Goal: Book appointment/travel/reservation

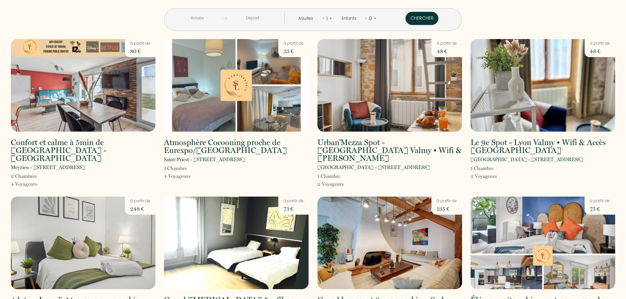
click at [223, 17] on input "text" at bounding box center [197, 18] width 50 height 13
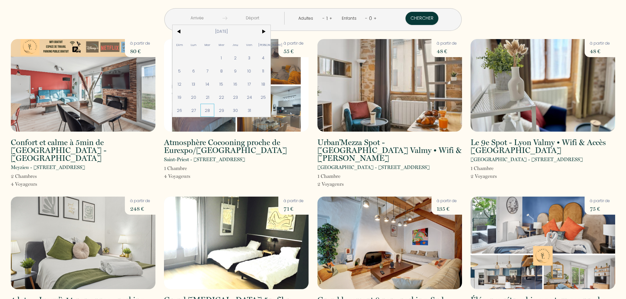
click at [215, 111] on span "28" at bounding box center [208, 110] width 14 height 13
type input "[DATE]"
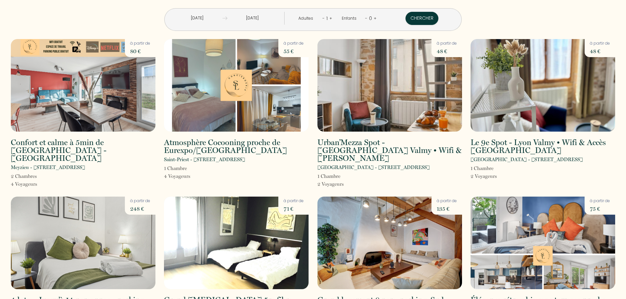
click at [268, 18] on input "[DATE]" at bounding box center [252, 18] width 50 height 13
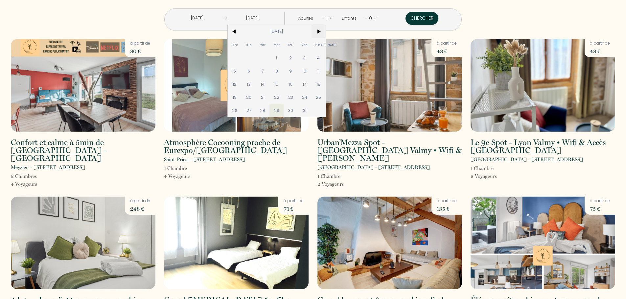
click at [326, 33] on span ">" at bounding box center [319, 31] width 14 height 13
click at [298, 71] on span "6" at bounding box center [291, 70] width 14 height 13
type input "[DATE]"
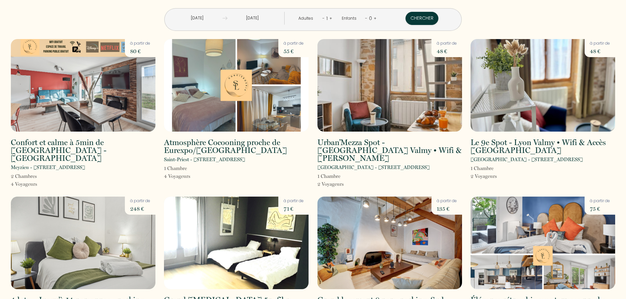
click at [325, 19] on div "1" at bounding box center [327, 18] width 5 height 11
click at [329, 18] on link "+" at bounding box center [330, 18] width 3 height 6
click at [330, 18] on link "+" at bounding box center [331, 18] width 3 height 6
click at [412, 21] on button "Chercher" at bounding box center [422, 18] width 33 height 13
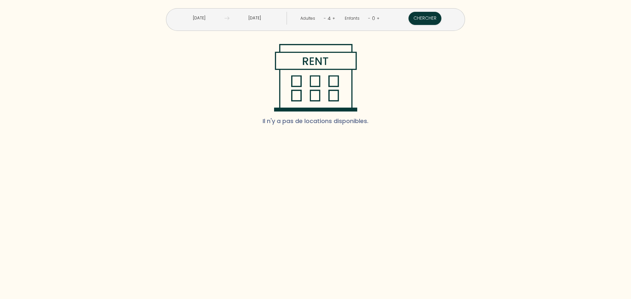
click at [257, 20] on input "[DATE]" at bounding box center [254, 18] width 51 height 13
click at [214, 19] on input "Mar 28 Oct 2025" at bounding box center [199, 18] width 51 height 13
click at [177, 74] on div "Il n'y a pas de locations disponibles." at bounding box center [316, 87] width 618 height 87
click at [219, 18] on input "Mar 28 Oct 2025" at bounding box center [199, 18] width 51 height 13
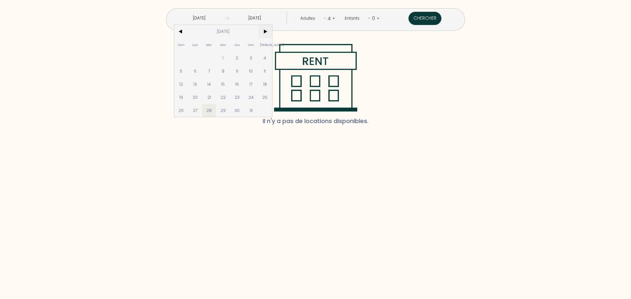
click at [272, 31] on span ">" at bounding box center [265, 31] width 14 height 13
click at [244, 71] on span "6" at bounding box center [237, 70] width 14 height 13
type input "[DATE]"
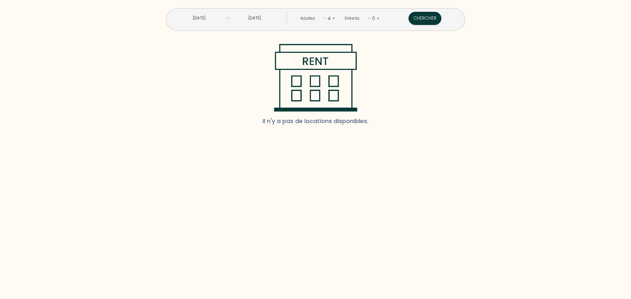
click at [268, 18] on input "Sam 15 Nov 2025" at bounding box center [254, 18] width 51 height 13
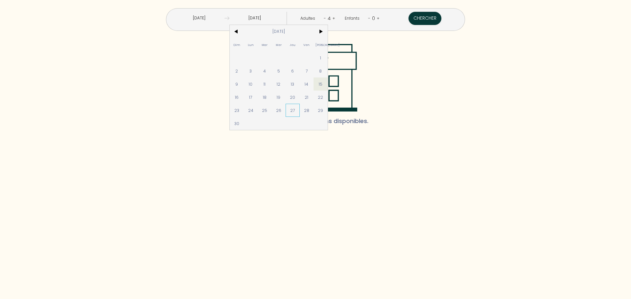
click at [300, 111] on span "27" at bounding box center [293, 110] width 14 height 13
type input "[DATE]"
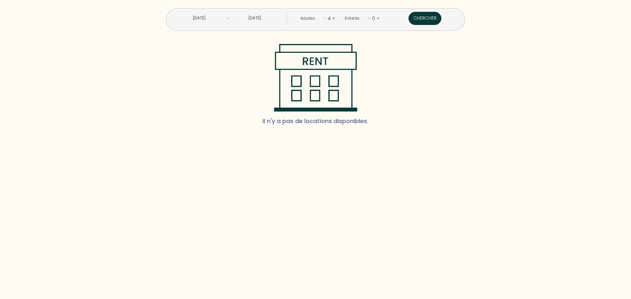
click at [409, 21] on button "Chercher" at bounding box center [425, 18] width 33 height 13
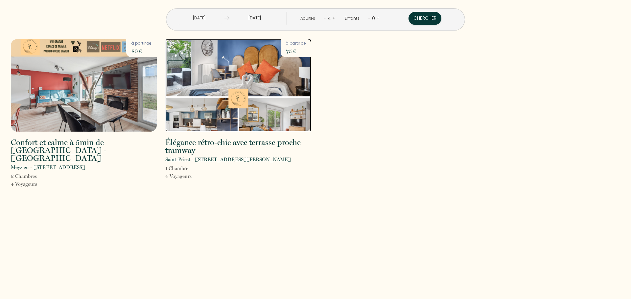
click at [250, 103] on img at bounding box center [238, 85] width 146 height 93
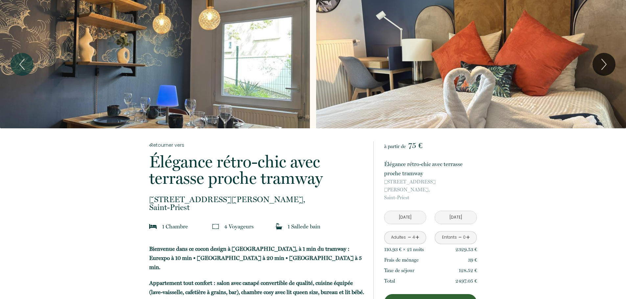
click at [290, 76] on div "Slideshow" at bounding box center [155, 64] width 310 height 129
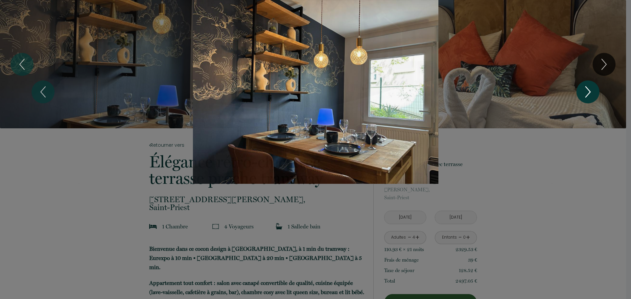
click at [593, 88] on icon "Next" at bounding box center [588, 92] width 14 height 20
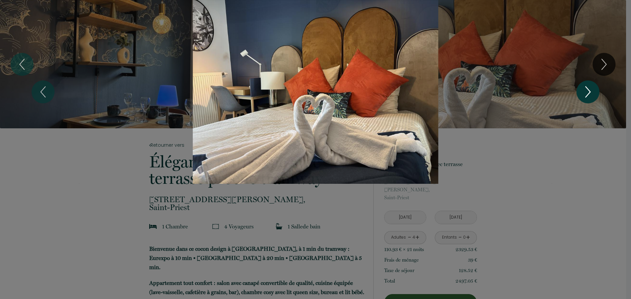
click at [593, 88] on icon "Next" at bounding box center [588, 92] width 14 height 20
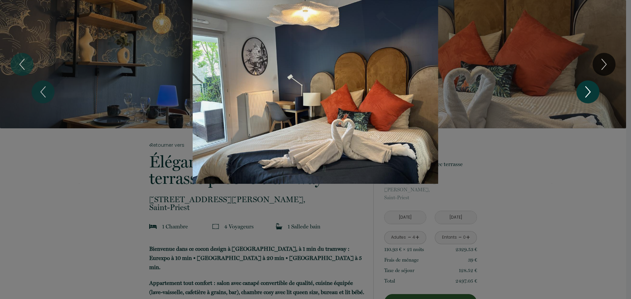
click at [591, 88] on icon "Next" at bounding box center [588, 92] width 14 height 20
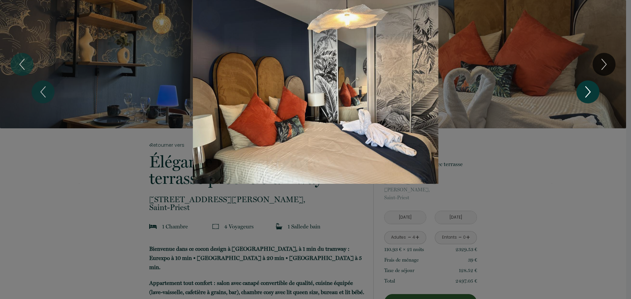
click at [591, 88] on icon "Next" at bounding box center [588, 92] width 14 height 20
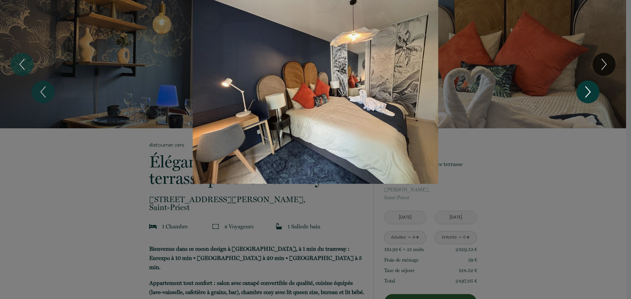
click at [591, 88] on icon "Next" at bounding box center [588, 92] width 14 height 20
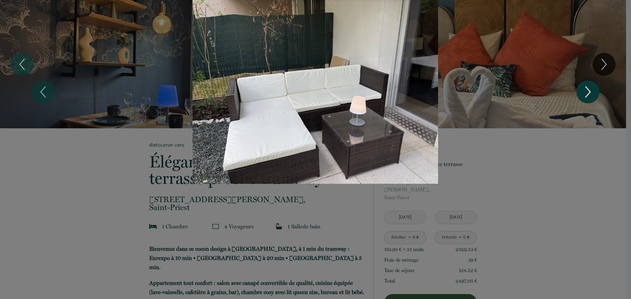
click at [591, 88] on icon "Next" at bounding box center [588, 92] width 14 height 20
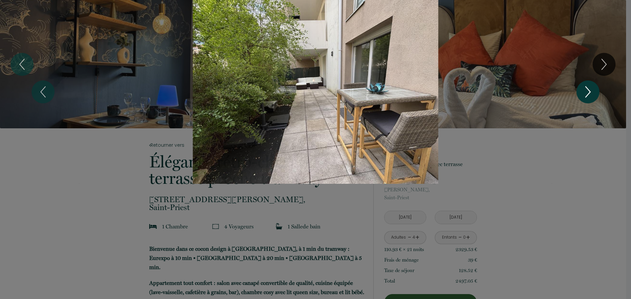
click at [591, 88] on icon "Next" at bounding box center [588, 92] width 14 height 20
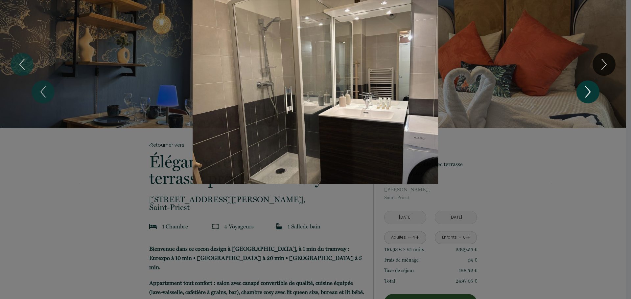
click at [591, 88] on icon "Next" at bounding box center [588, 92] width 14 height 20
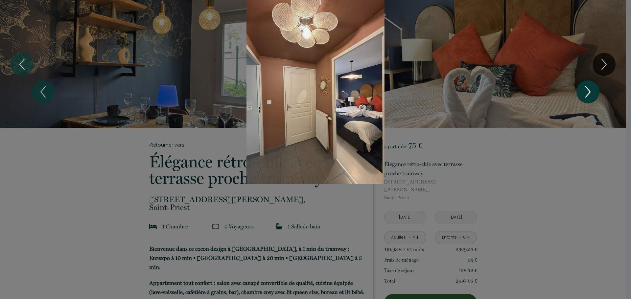
click at [591, 88] on icon "Next" at bounding box center [588, 92] width 14 height 20
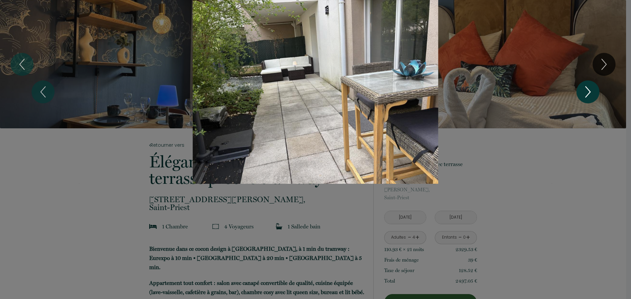
click at [591, 88] on icon "Next" at bounding box center [588, 92] width 14 height 20
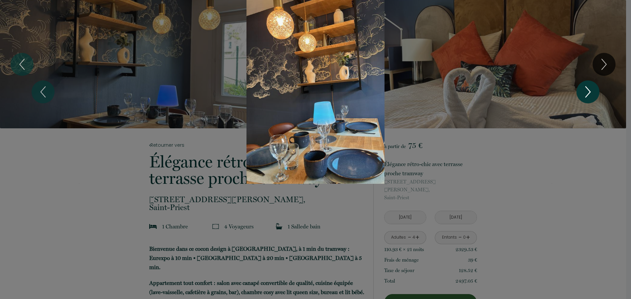
click at [594, 88] on icon "Next" at bounding box center [588, 92] width 14 height 20
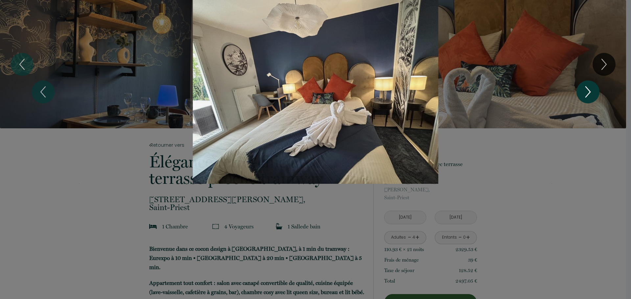
click at [592, 90] on icon "Next" at bounding box center [588, 92] width 14 height 20
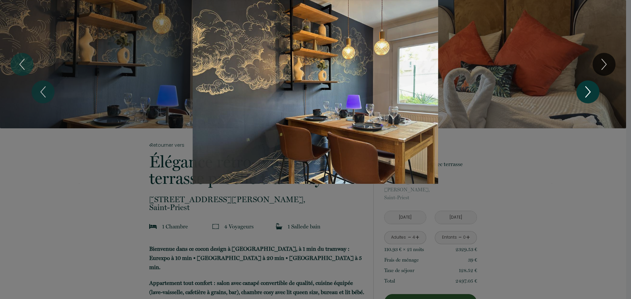
click at [591, 90] on icon "Next" at bounding box center [588, 92] width 14 height 20
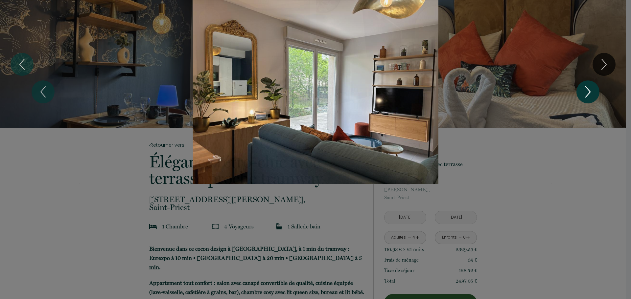
click at [591, 90] on icon "Next" at bounding box center [588, 92] width 14 height 20
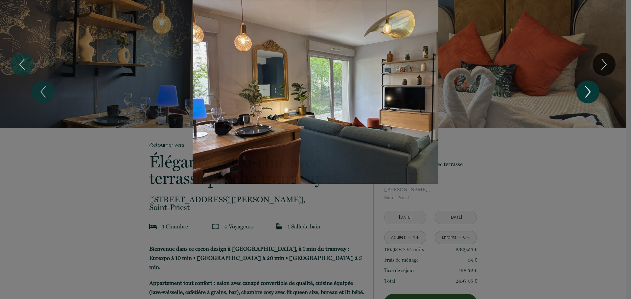
click at [591, 90] on icon "Next" at bounding box center [588, 92] width 14 height 20
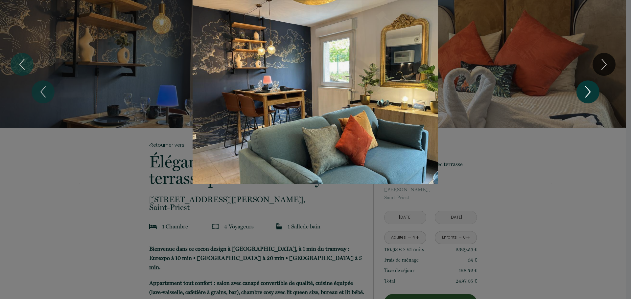
click at [591, 90] on icon "Next" at bounding box center [588, 92] width 14 height 20
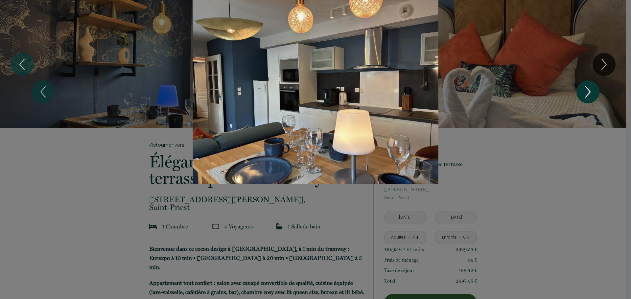
click at [590, 90] on icon "Next" at bounding box center [588, 92] width 14 height 20
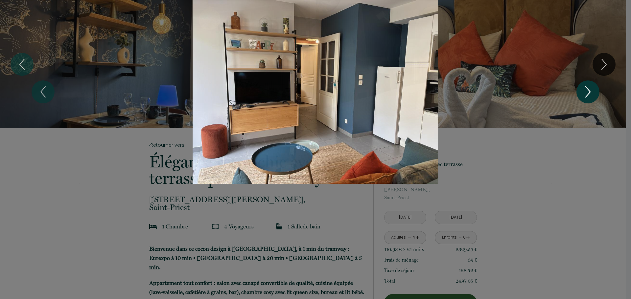
click at [590, 90] on icon "Next" at bounding box center [588, 92] width 14 height 20
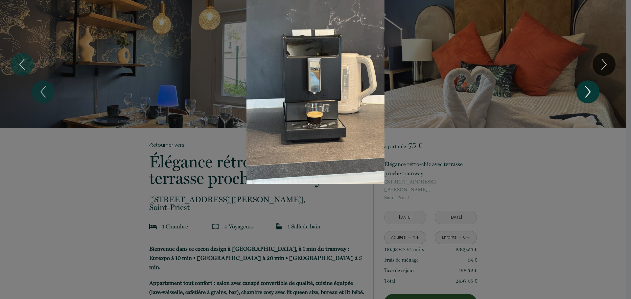
click at [590, 90] on icon "Next" at bounding box center [588, 92] width 14 height 20
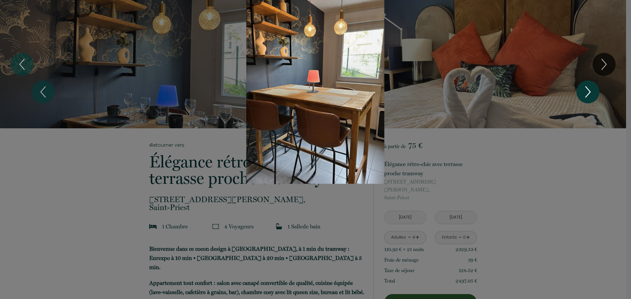
click at [590, 90] on icon "Next" at bounding box center [588, 92] width 14 height 20
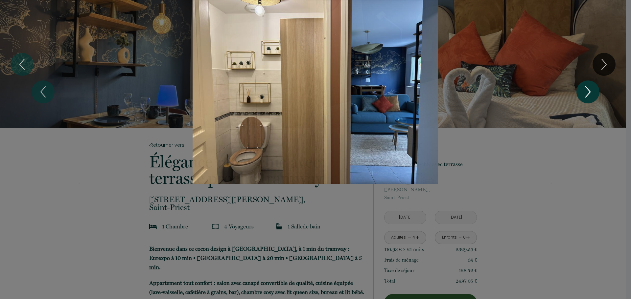
click at [590, 90] on icon "Next" at bounding box center [588, 92] width 14 height 20
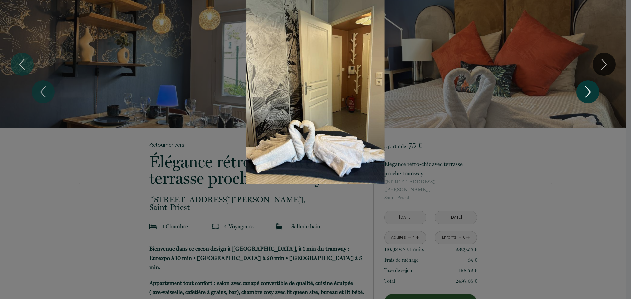
click at [590, 90] on icon "Next" at bounding box center [588, 92] width 14 height 20
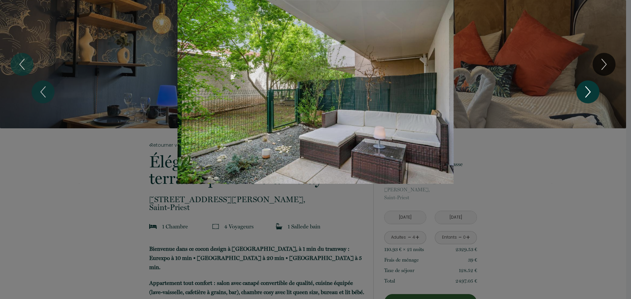
click at [590, 90] on icon "Next" at bounding box center [588, 92] width 14 height 20
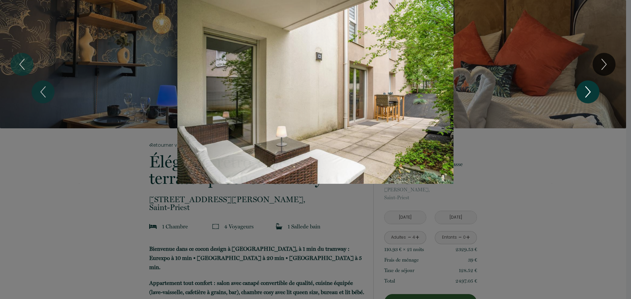
click at [590, 90] on icon "Next" at bounding box center [588, 92] width 14 height 20
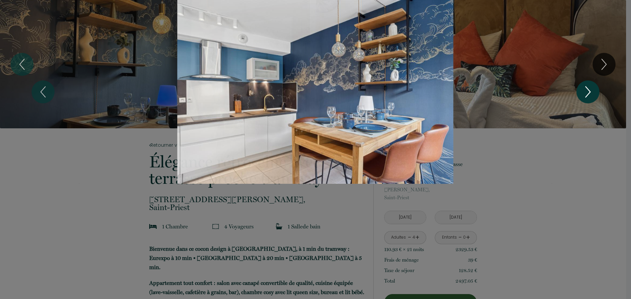
click at [583, 91] on icon "Next" at bounding box center [588, 92] width 14 height 20
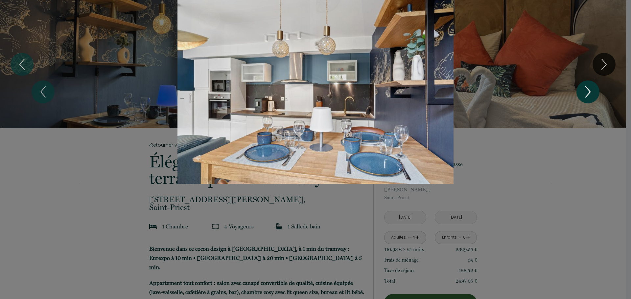
click at [585, 90] on icon "Next" at bounding box center [588, 92] width 14 height 20
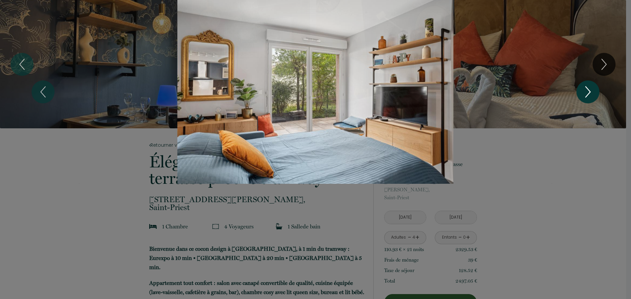
click at [585, 90] on icon "Next" at bounding box center [588, 92] width 14 height 20
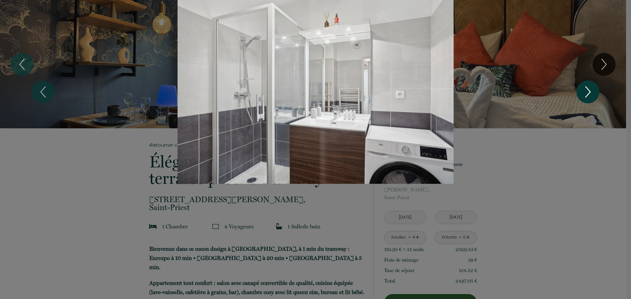
click at [585, 90] on icon "Next" at bounding box center [588, 92] width 14 height 20
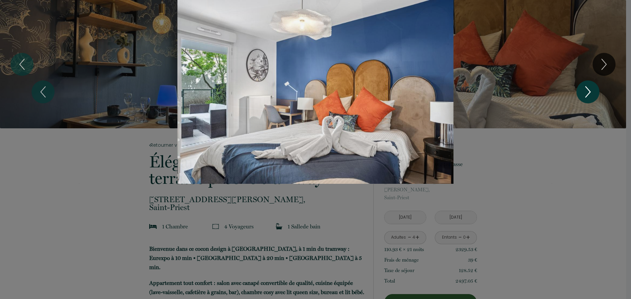
click at [585, 90] on icon "Next" at bounding box center [588, 92] width 14 height 20
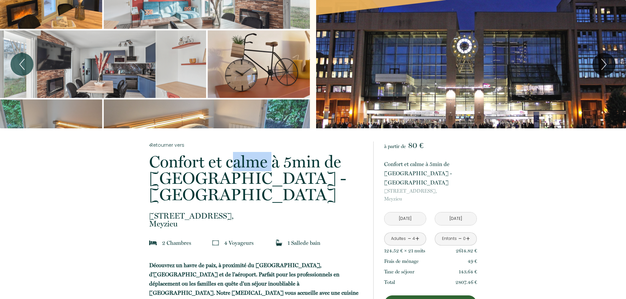
drag, startPoint x: 264, startPoint y: 164, endPoint x: 228, endPoint y: 164, distance: 36.5
click at [228, 164] on p "Confort et calme à 5min de [GEOGRAPHIC_DATA] - [GEOGRAPHIC_DATA]" at bounding box center [257, 178] width 216 height 49
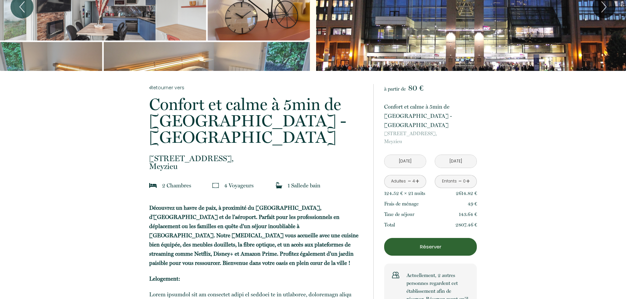
scroll to position [66, 0]
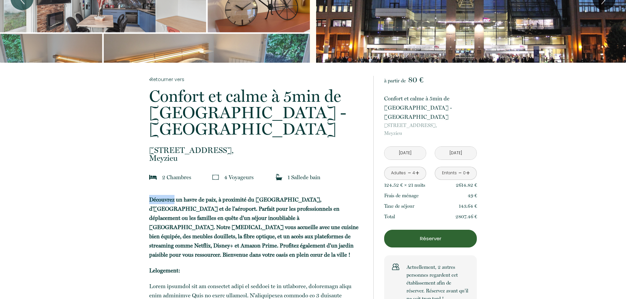
drag, startPoint x: 145, startPoint y: 183, endPoint x: 174, endPoint y: 185, distance: 29.0
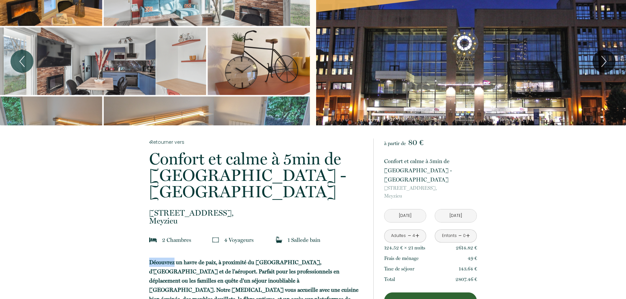
scroll to position [0, 0]
